Goal: Use online tool/utility: Utilize a website feature to perform a specific function

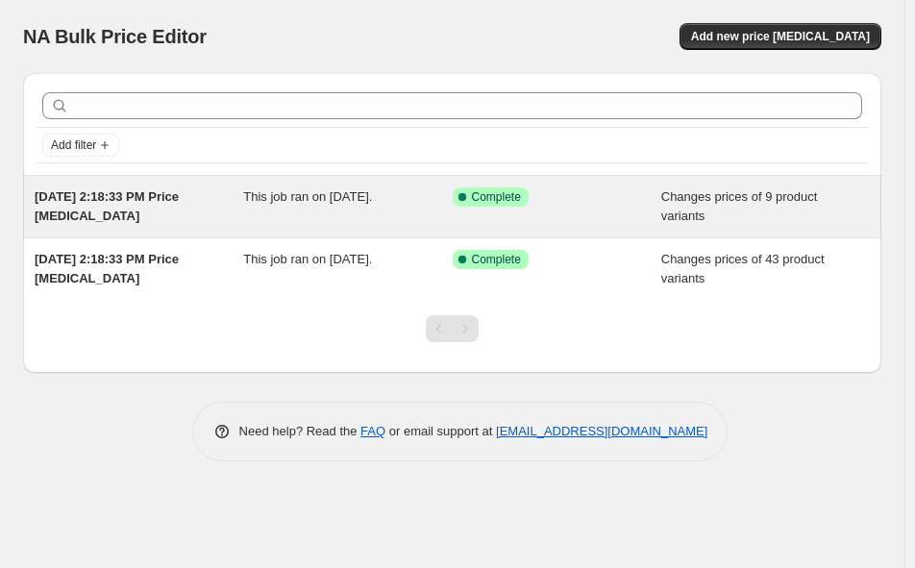
click at [143, 206] on div "[DATE] 2:18:33 PM Price [MEDICAL_DATA]" at bounding box center [139, 207] width 209 height 38
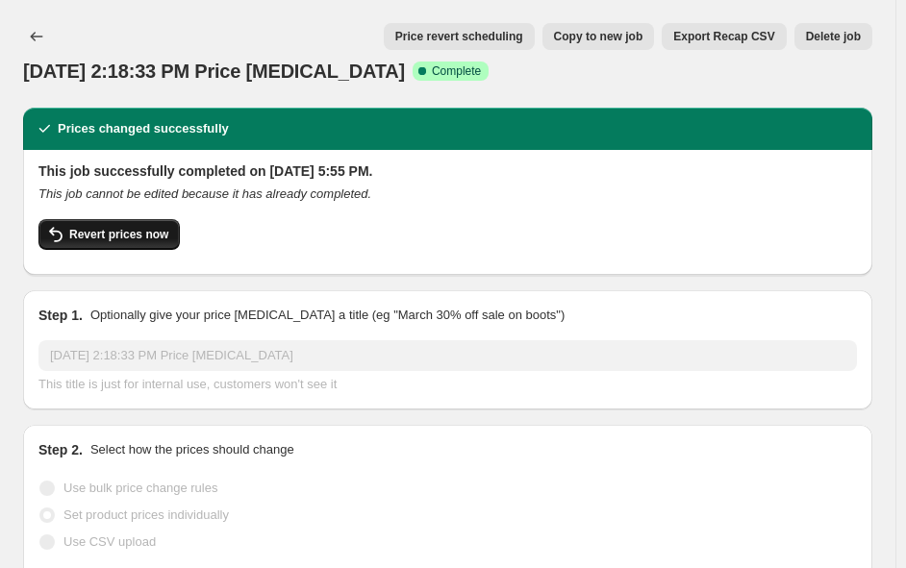
click at [147, 238] on span "Revert prices now" at bounding box center [118, 234] width 99 height 15
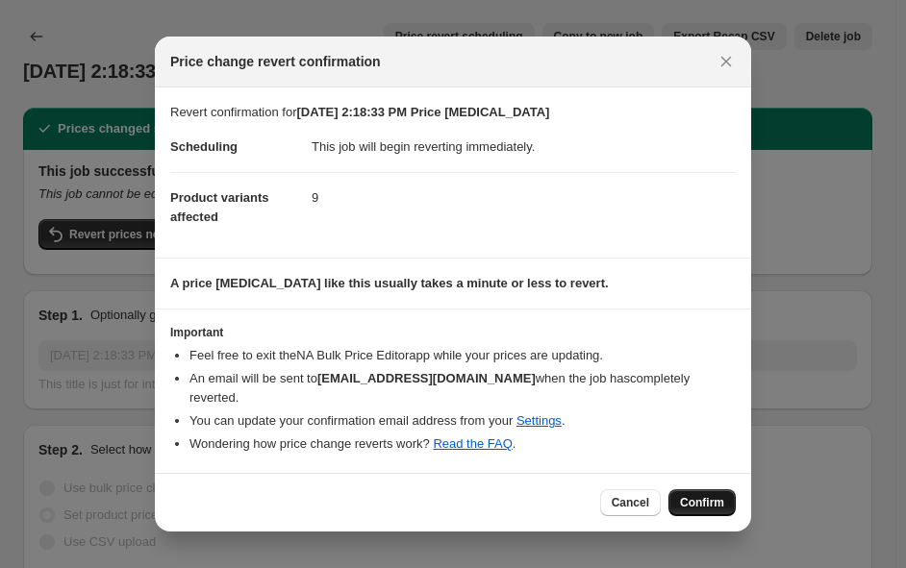
click at [720, 497] on span "Confirm" at bounding box center [702, 502] width 44 height 15
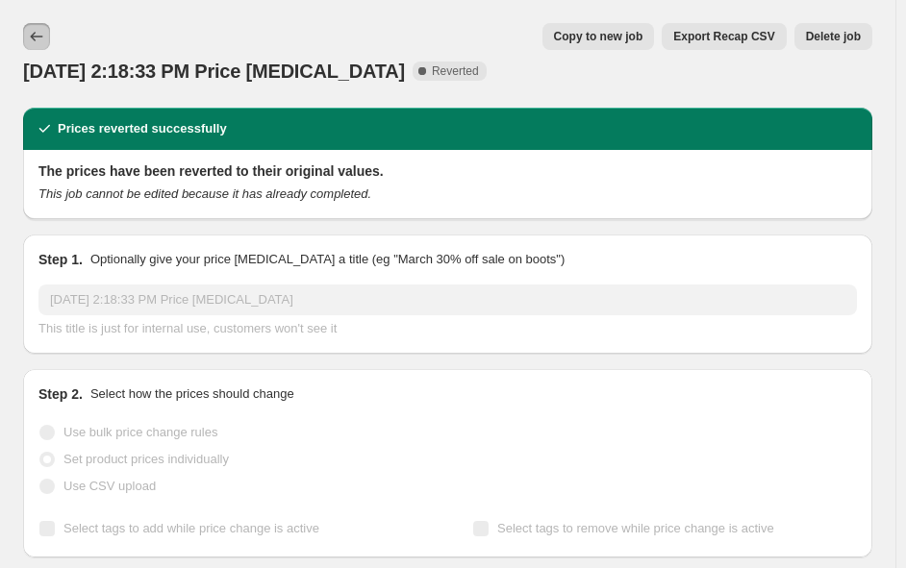
click at [37, 35] on icon "Price change jobs" at bounding box center [36, 36] width 19 height 19
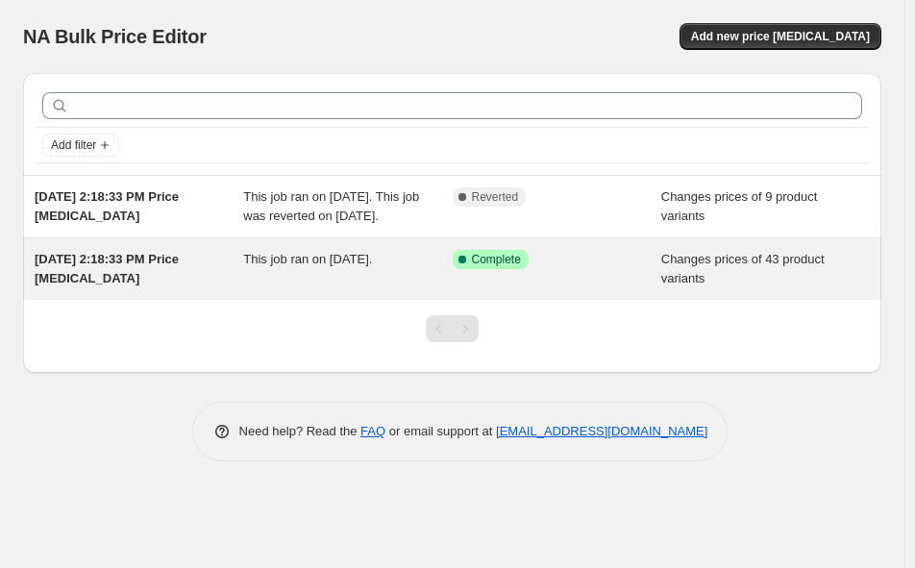
click at [210, 288] on div "[DATE] 2:18:33 PM Price [MEDICAL_DATA]" at bounding box center [139, 269] width 209 height 38
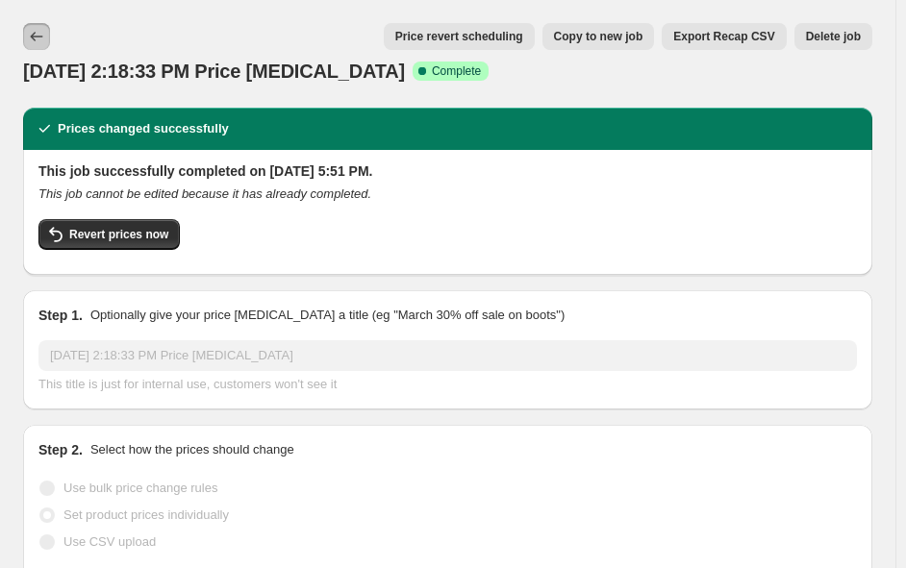
click at [35, 38] on icon "Price change jobs" at bounding box center [36, 36] width 19 height 19
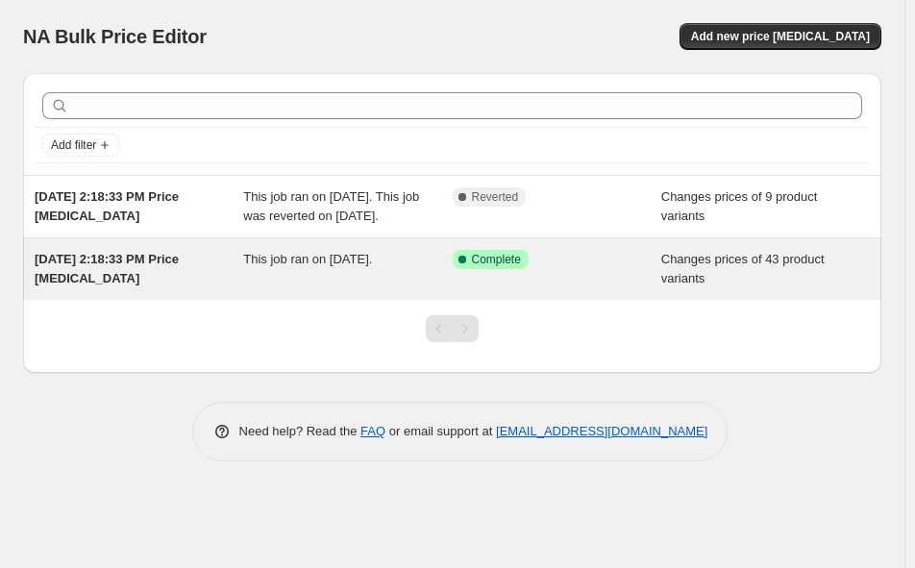
click at [535, 288] on div "Success Complete Complete" at bounding box center [557, 269] width 209 height 38
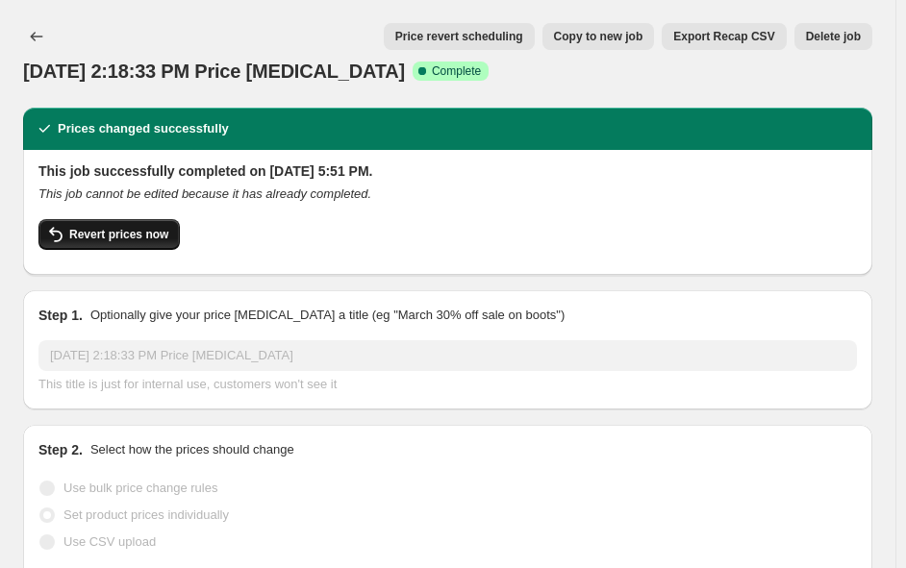
click at [111, 232] on span "Revert prices now" at bounding box center [118, 234] width 99 height 15
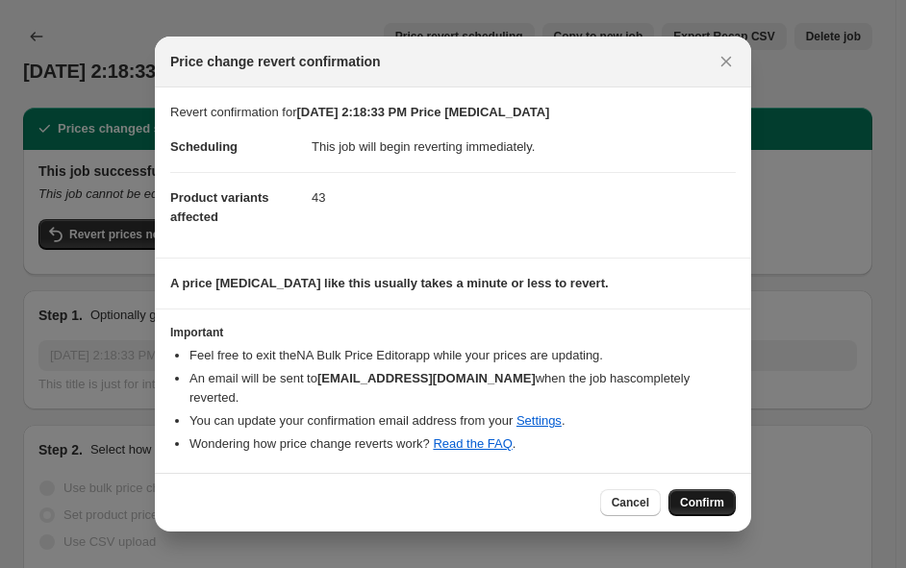
click at [715, 495] on span "Confirm" at bounding box center [702, 502] width 44 height 15
